Goal: Navigation & Orientation: Find specific page/section

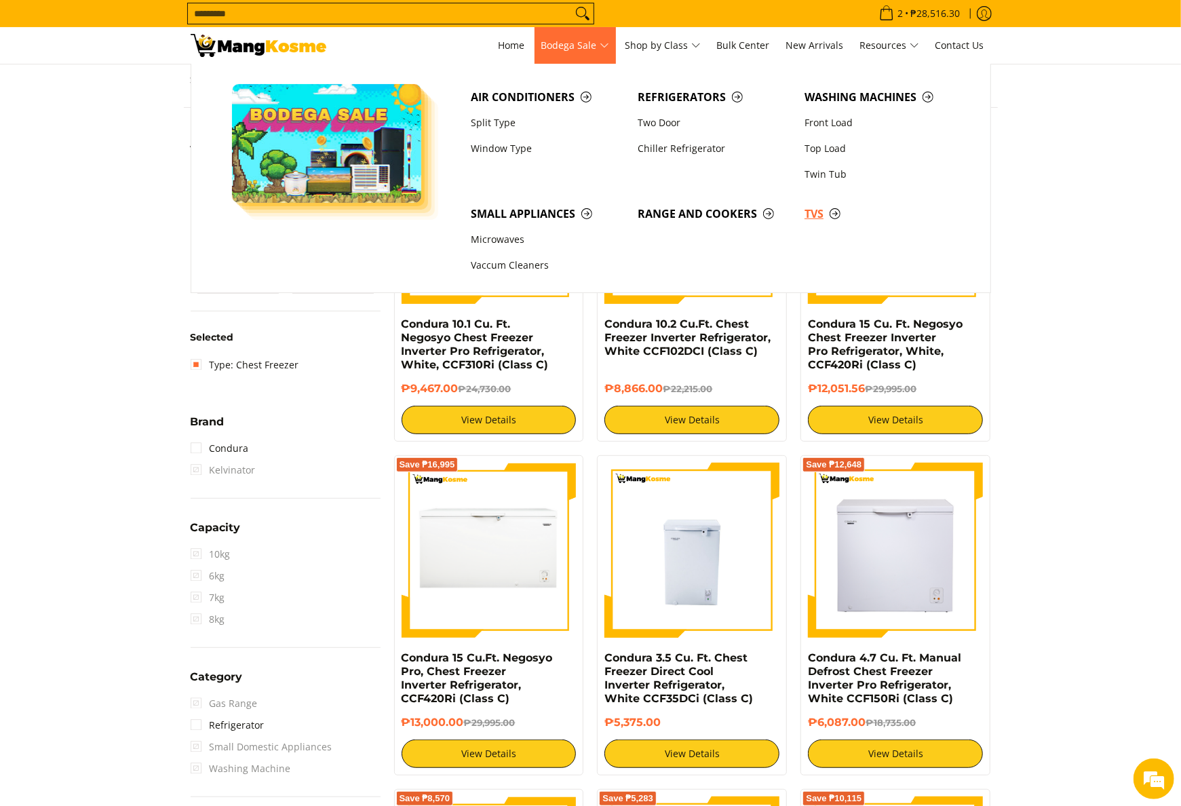
click at [814, 213] on span "TVs" at bounding box center [881, 214] width 153 height 17
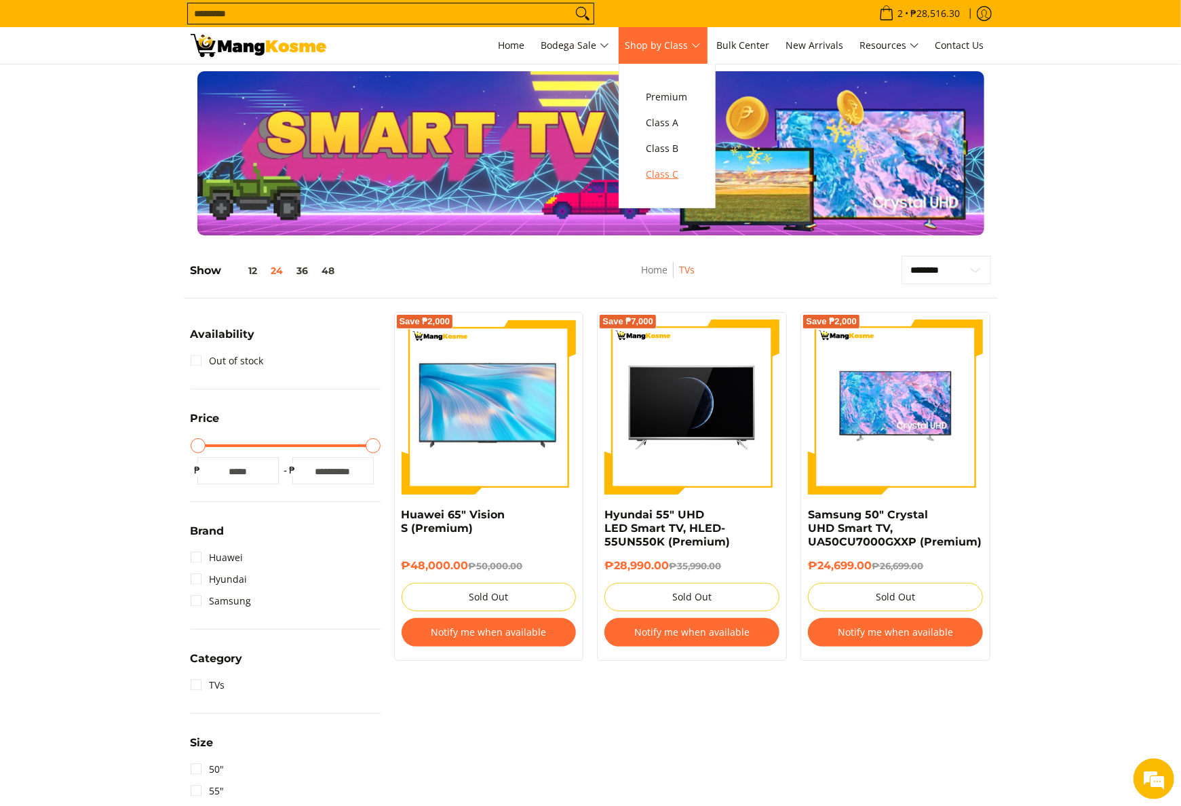
click at [666, 172] on span "Class C" at bounding box center [667, 174] width 41 height 17
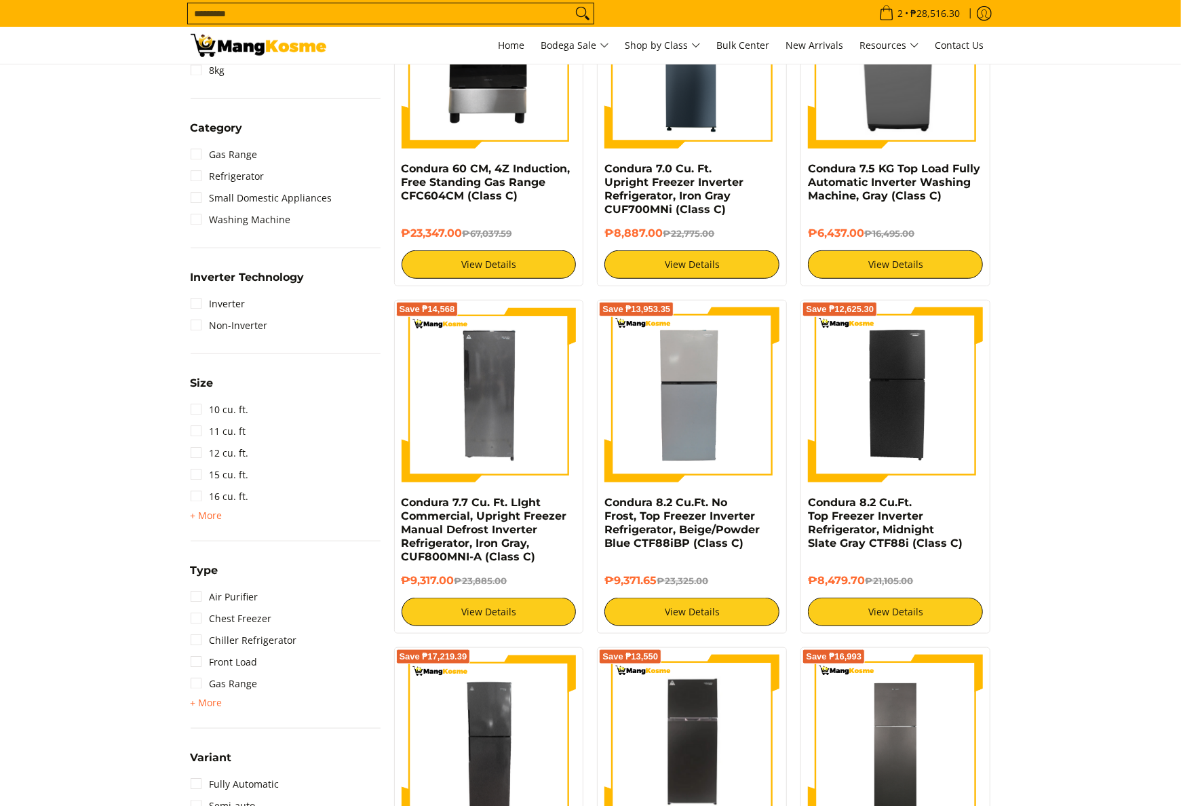
scroll to position [814, 0]
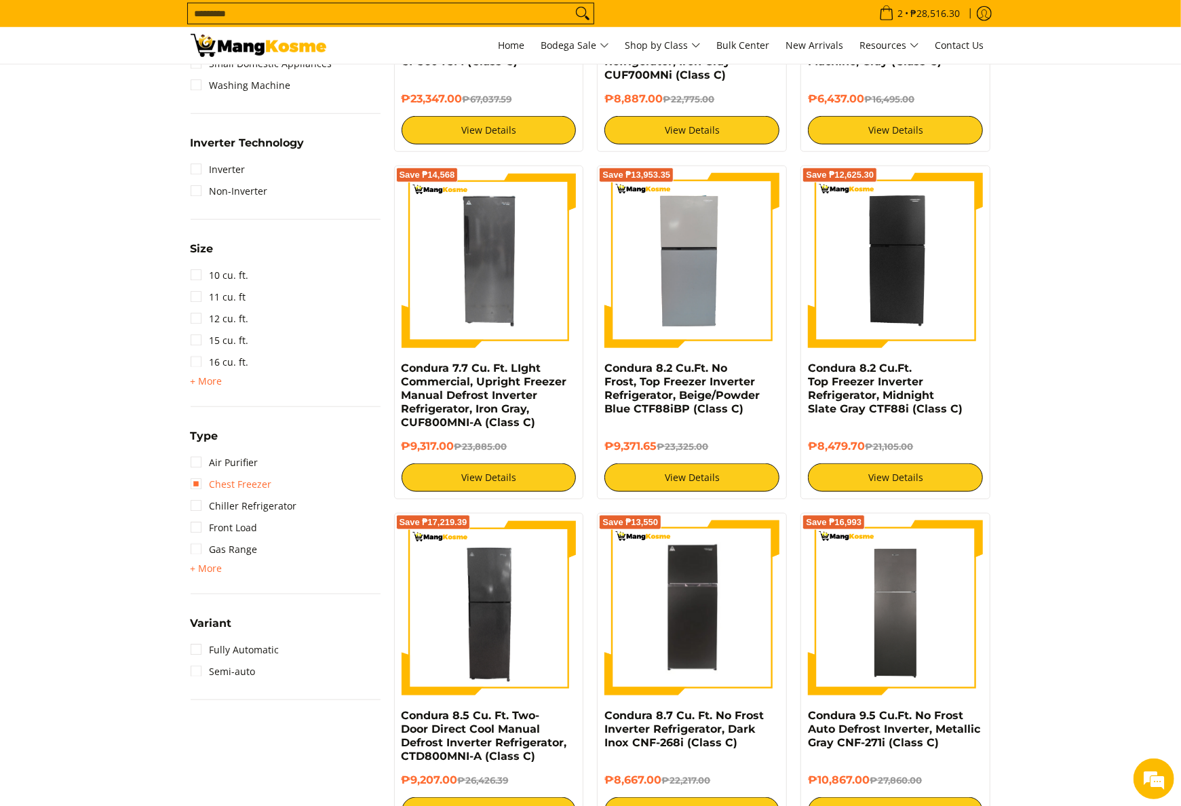
click at [252, 487] on link "Chest Freezer" at bounding box center [231, 485] width 81 height 22
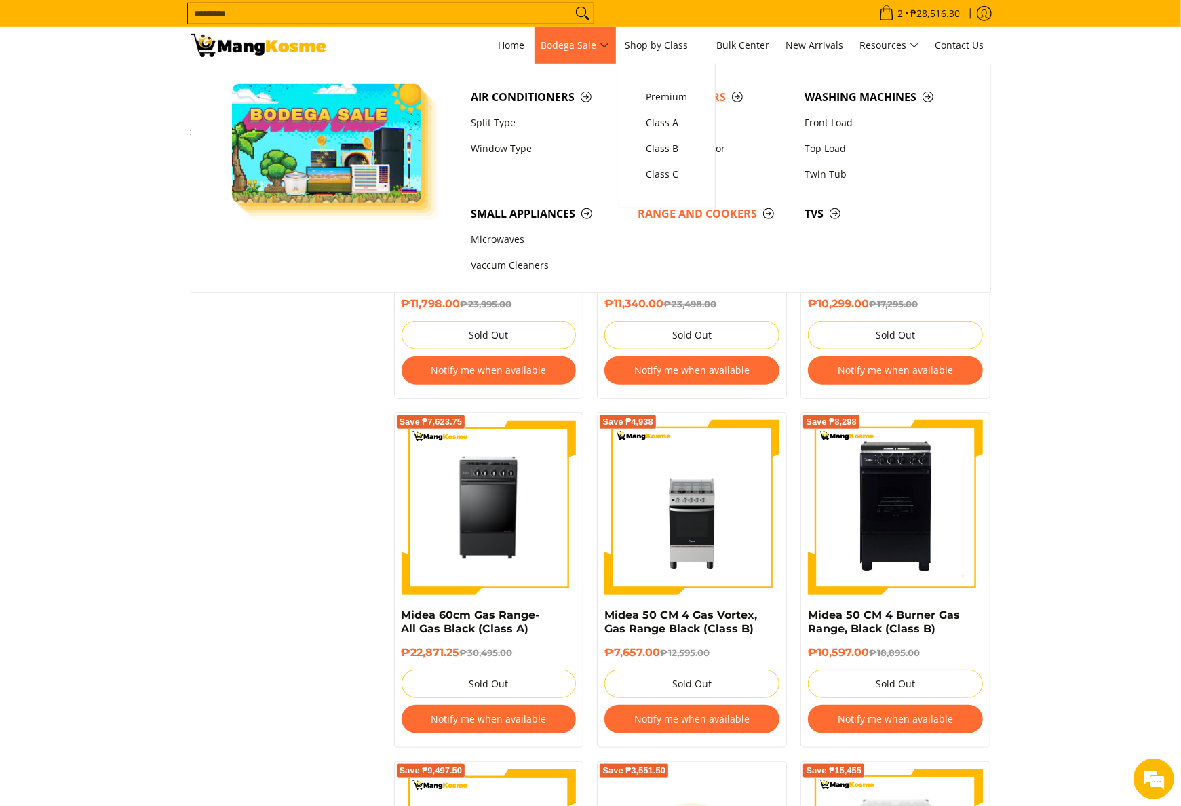
click at [676, 96] on span "Refrigerators" at bounding box center [714, 97] width 153 height 17
